Goal: Task Accomplishment & Management: Use online tool/utility

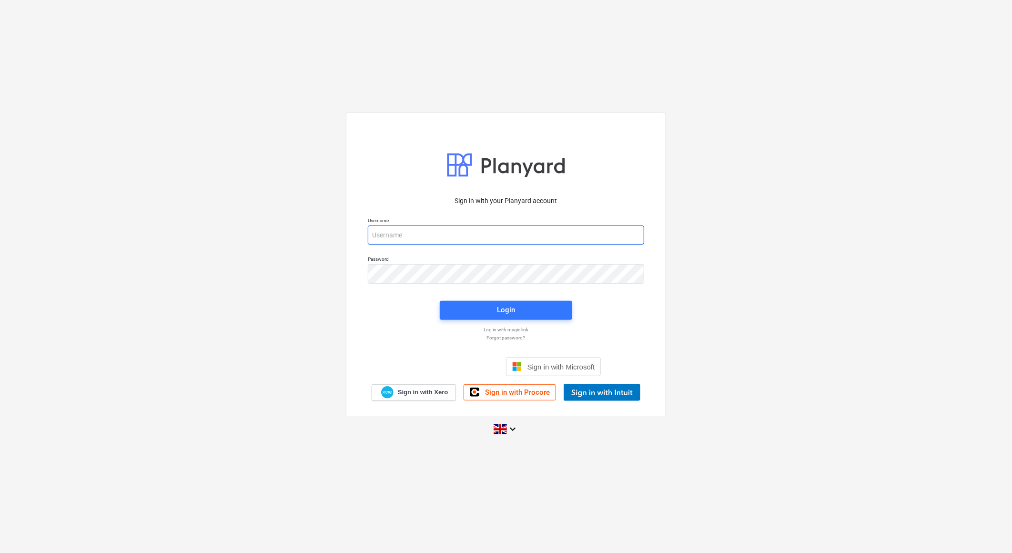
type input "[EMAIL_ADDRESS][DOMAIN_NAME]"
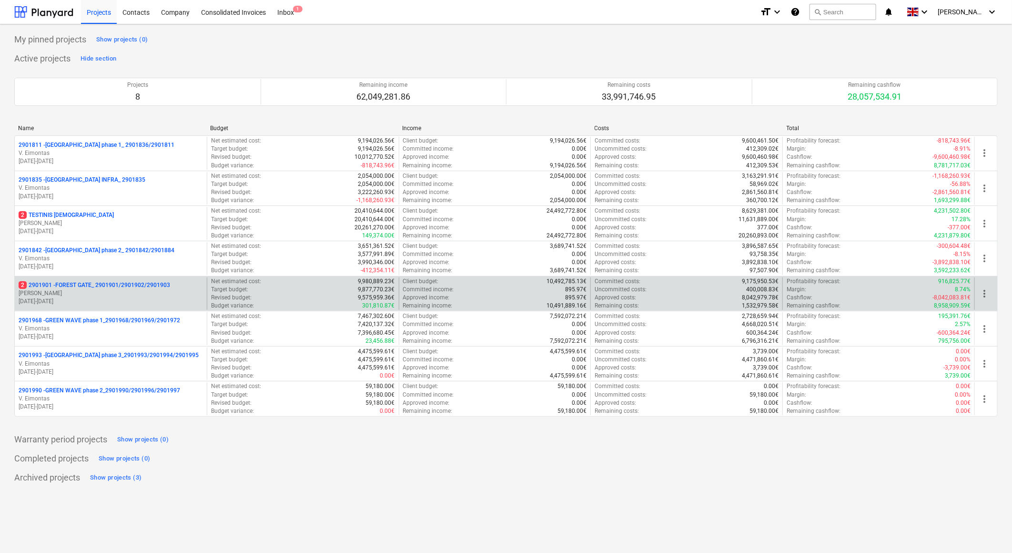
click at [89, 284] on p "2 2901901 - FOREST GATE_ 2901901/2901902/2901903" at bounding box center [95, 285] width 152 height 8
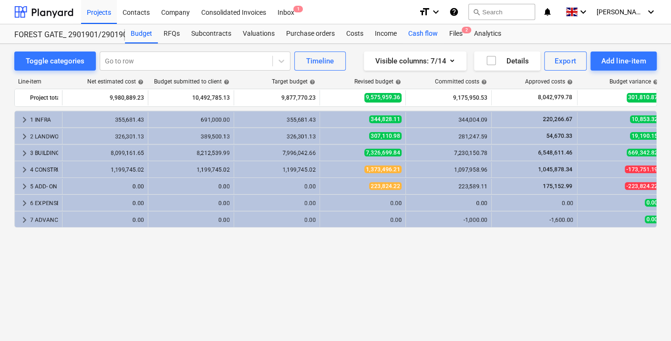
click at [412, 38] on div "Cash flow" at bounding box center [422, 33] width 41 height 19
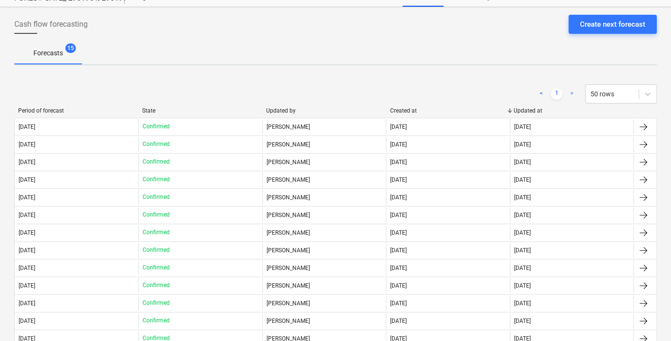
scroll to position [53, 0]
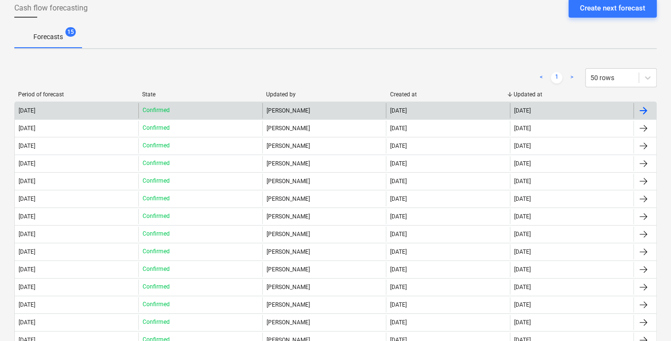
click at [125, 112] on div "[DATE]" at bounding box center [76, 110] width 123 height 15
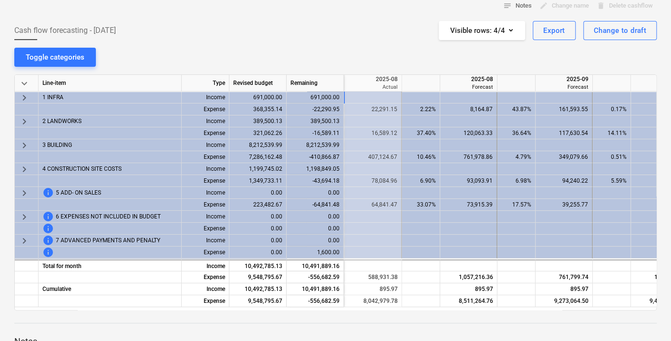
scroll to position [0, 1742]
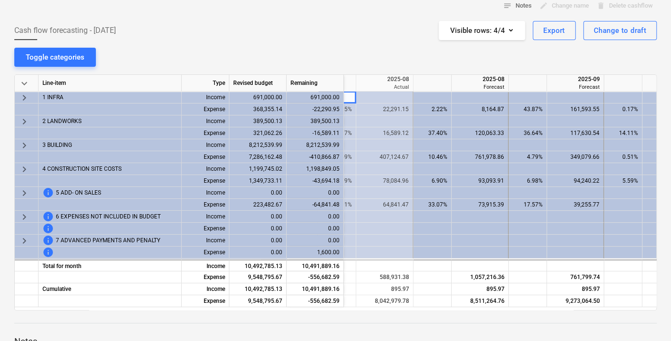
click at [18, 31] on span "Cash flow forecasting - [DATE]" at bounding box center [65, 30] width 102 height 11
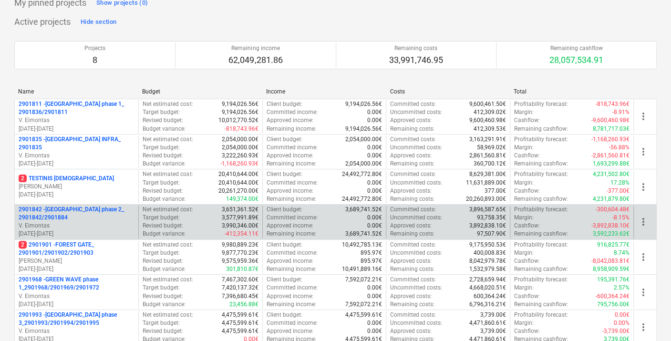
scroll to position [53, 0]
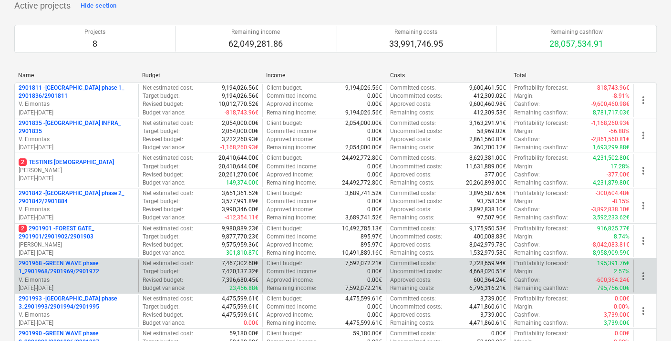
click at [70, 263] on p "2901968 - GREEN WAVE phase 1_2901968/2901969/2901972" at bounding box center [77, 267] width 116 height 16
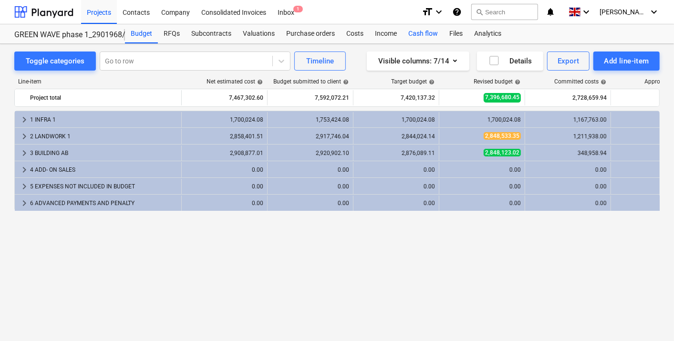
click at [414, 33] on div "Cash flow" at bounding box center [422, 33] width 41 height 19
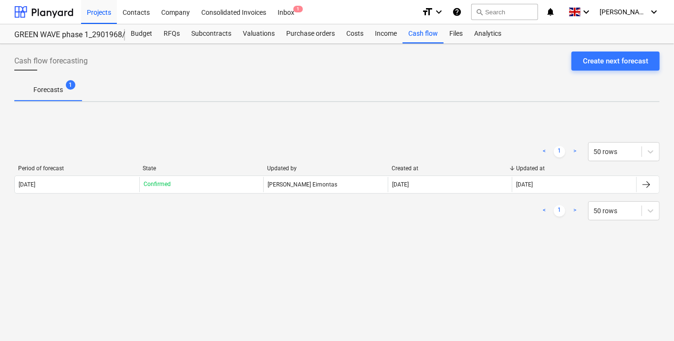
click at [235, 123] on div "< 1 > 50 rows Period of forecast State Updated by Created at Updated at [DATE] …" at bounding box center [336, 181] width 645 height 143
drag, startPoint x: 250, startPoint y: 139, endPoint x: 311, endPoint y: 163, distance: 65.1
click at [311, 163] on div "< 1 > 50 rows Period of forecast State Updated by Created at Updated at [DATE] …" at bounding box center [336, 181] width 645 height 101
drag, startPoint x: 306, startPoint y: 166, endPoint x: 228, endPoint y: 133, distance: 84.6
click at [230, 138] on div "< 1 > 50 rows Period of forecast State Updated by Created at Updated at [DATE] …" at bounding box center [336, 181] width 645 height 101
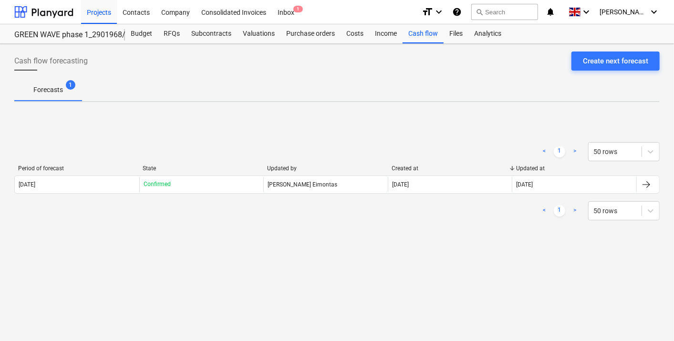
drag, startPoint x: 227, startPoint y: 128, endPoint x: 277, endPoint y: 129, distance: 50.1
click at [276, 129] on div "< 1 > 50 rows Period of forecast State Updated by Created at Updated at [DATE] …" at bounding box center [336, 181] width 645 height 143
click at [279, 128] on div "< 1 > 50 rows Period of forecast State Updated by Created at Updated at [DATE] …" at bounding box center [336, 181] width 645 height 143
click at [311, 103] on div "Cash flow forecasting Create next forecast Forecasts 1 < 1 > 50 rows Period of …" at bounding box center [337, 192] width 674 height 297
click at [253, 87] on div "Forecasts 1" at bounding box center [336, 89] width 645 height 23
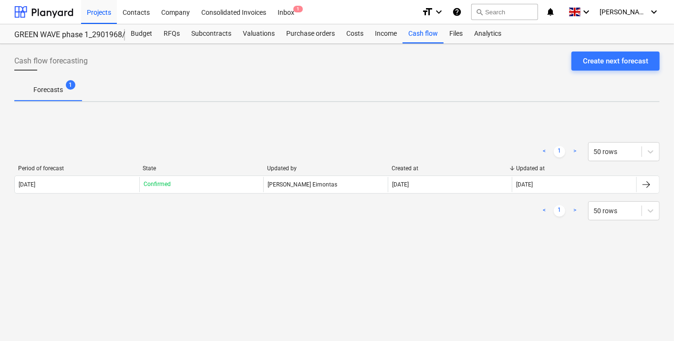
click at [291, 99] on div "Forecasts 1" at bounding box center [336, 89] width 645 height 23
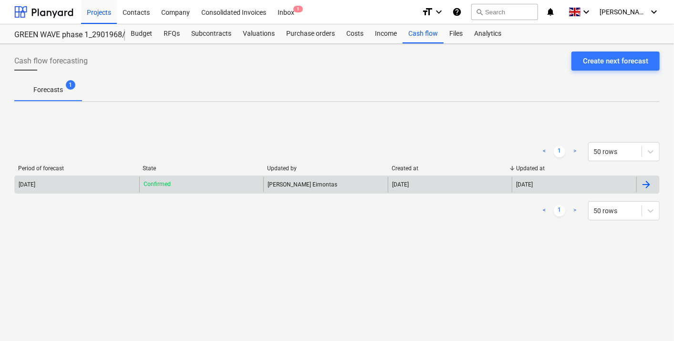
click at [286, 184] on div "[PERSON_NAME] Eimontas" at bounding box center [325, 184] width 124 height 15
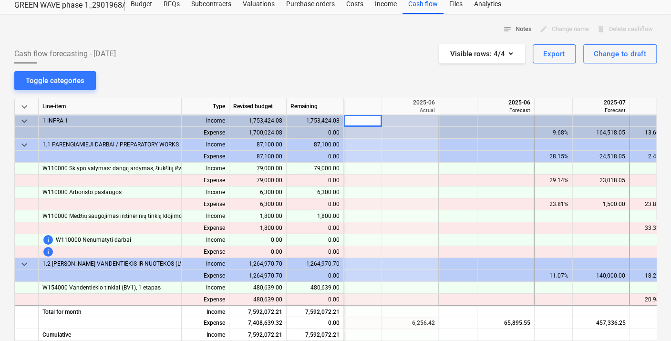
scroll to position [53, 0]
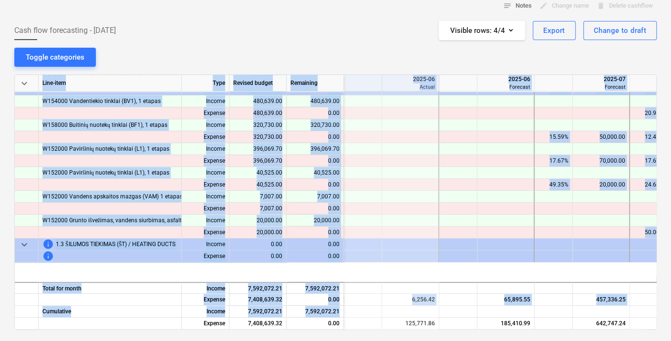
drag, startPoint x: 182, startPoint y: 325, endPoint x: 191, endPoint y: 326, distance: 8.6
click at [191, 326] on div "keyboard_arrow_down Line-item Type Revised budget Remaining 2025-05 Actual 2025…" at bounding box center [335, 201] width 642 height 255
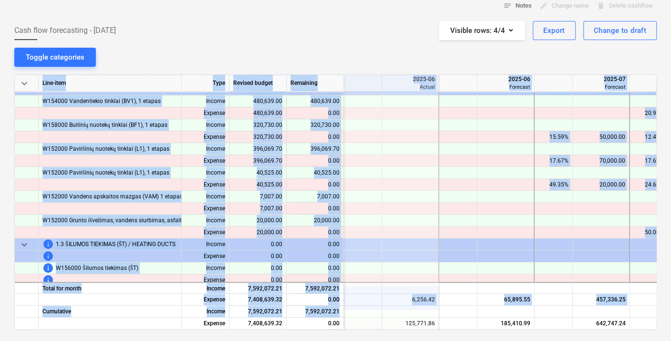
scroll to position [193, 95]
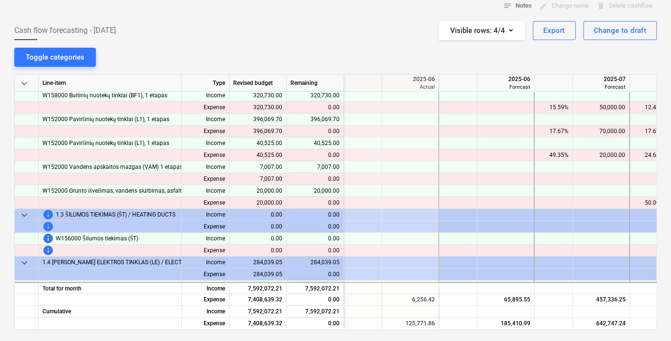
click at [370, 54] on div "notes Notes edit Change name delete Delete cashflow Cash flow forecasting - [DA…" at bounding box center [335, 227] width 671 height 473
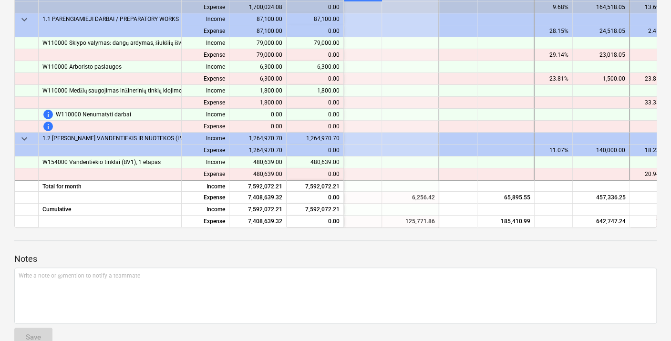
scroll to position [0, 0]
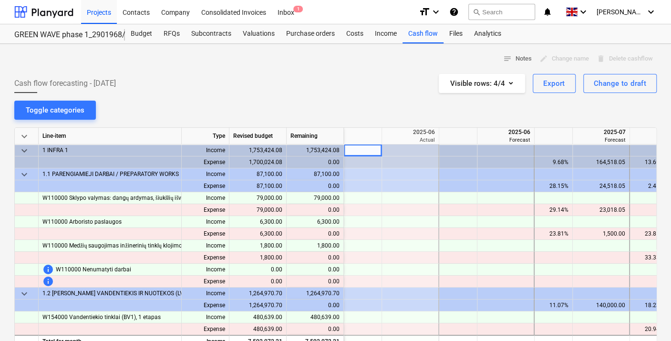
click at [21, 173] on span "keyboard_arrow_down" at bounding box center [24, 174] width 11 height 11
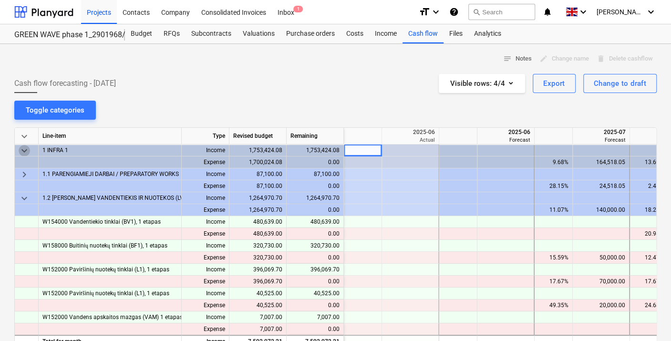
click at [24, 149] on span "keyboard_arrow_down" at bounding box center [24, 150] width 11 height 11
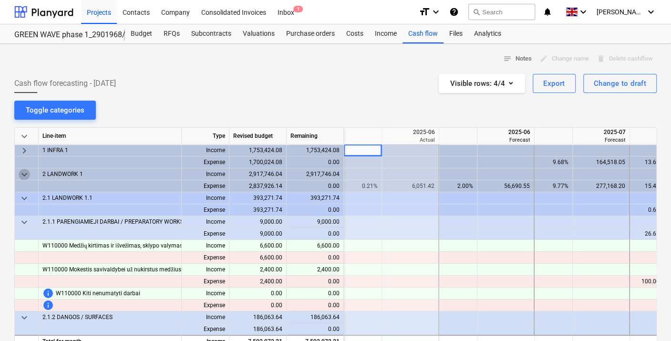
click at [24, 169] on span "keyboard_arrow_down" at bounding box center [24, 174] width 11 height 11
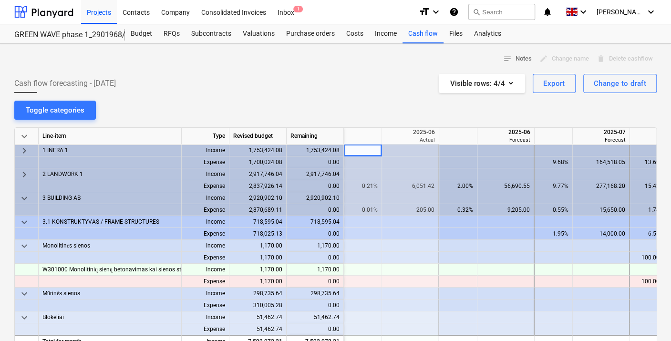
click at [26, 193] on span "keyboard_arrow_down" at bounding box center [24, 198] width 11 height 11
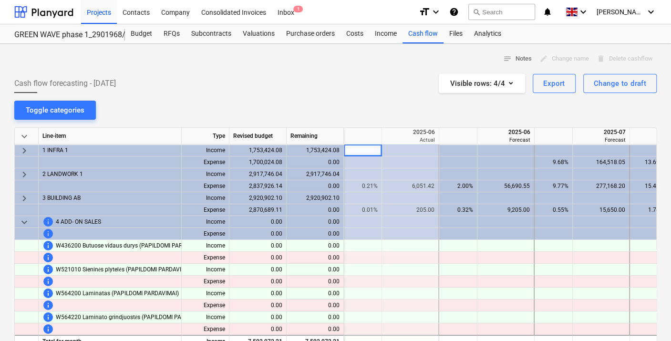
click at [25, 223] on span "keyboard_arrow_down" at bounding box center [24, 221] width 11 height 11
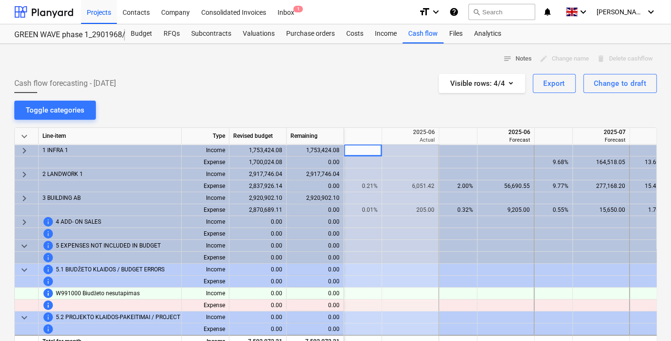
click at [23, 243] on span "keyboard_arrow_down" at bounding box center [24, 245] width 11 height 11
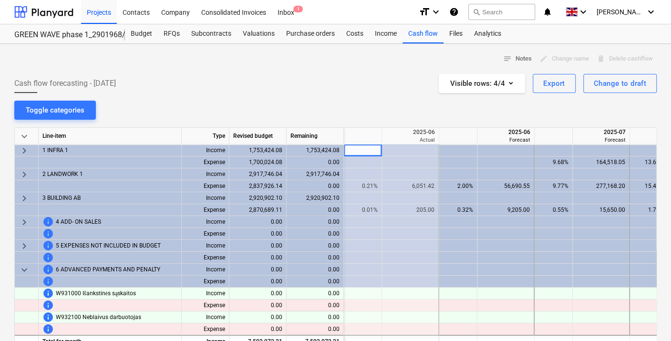
click at [23, 269] on span "keyboard_arrow_down" at bounding box center [24, 269] width 11 height 11
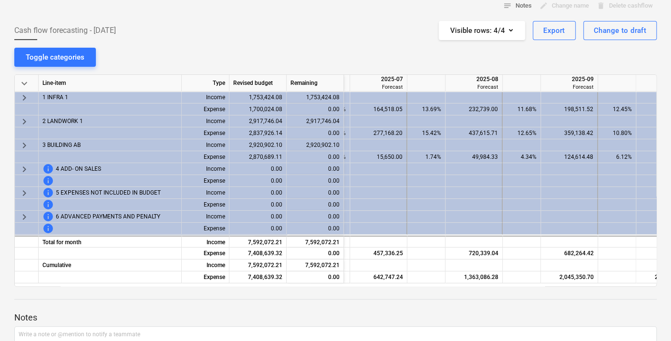
scroll to position [0, 325]
